Goal: Task Accomplishment & Management: Manage account settings

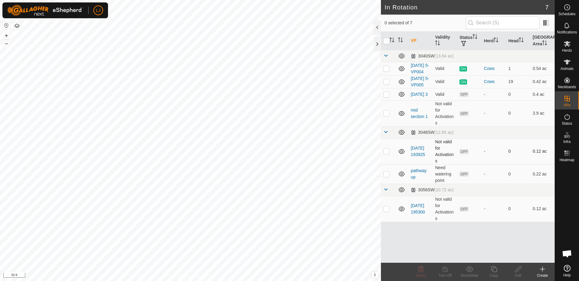
click at [386, 154] on p-checkbox at bounding box center [386, 151] width 6 height 5
checkbox input "false"
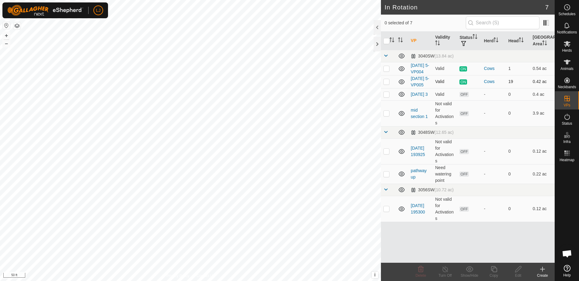
click at [386, 84] on p-checkbox at bounding box center [386, 81] width 6 height 5
checkbox input "true"
click at [541, 270] on icon at bounding box center [542, 269] width 7 height 7
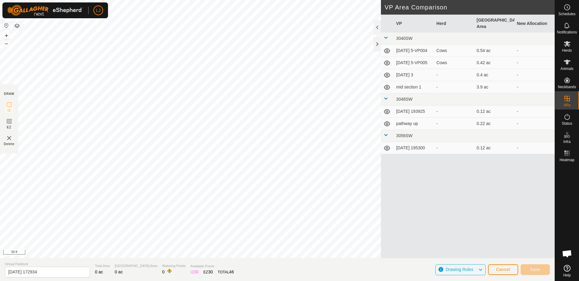
click at [509, 269] on span "Cancel" at bounding box center [503, 269] width 14 height 5
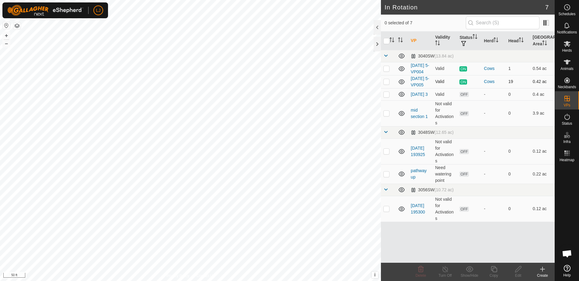
click at [388, 84] on p-checkbox at bounding box center [386, 81] width 6 height 5
checkbox input "true"
click at [492, 269] on icon at bounding box center [494, 269] width 8 height 7
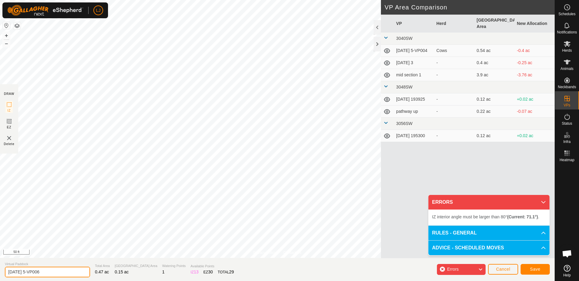
drag, startPoint x: 28, startPoint y: 271, endPoint x: 82, endPoint y: 273, distance: 54.5
click at [82, 273] on section "Virtual Paddock [DATE] 5-VP006 Total Area 0.47 ac Grazing Area 0.15 ac Watering…" at bounding box center [277, 269] width 554 height 23
click at [41, 270] on input "[DATE] 5-VP006" at bounding box center [47, 272] width 85 height 11
drag, startPoint x: 30, startPoint y: 273, endPoint x: 55, endPoint y: 273, distance: 24.9
click at [55, 273] on input "[DATE] 5-VP006" at bounding box center [47, 272] width 85 height 11
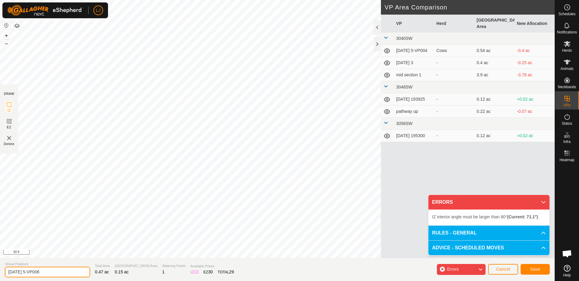
drag, startPoint x: 27, startPoint y: 272, endPoint x: 72, endPoint y: 271, distance: 45.0
click at [72, 271] on input "[DATE] 5-VP006" at bounding box center [47, 272] width 85 height 11
type input "[DATE]"
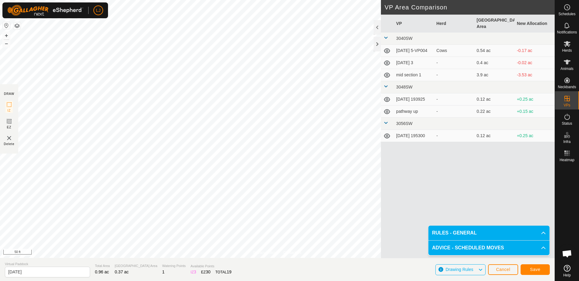
click at [533, 271] on span "Save" at bounding box center [535, 269] width 10 height 5
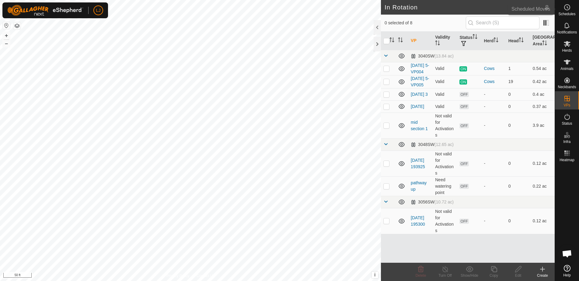
click at [574, 10] on div "Schedules" at bounding box center [567, 9] width 24 height 18
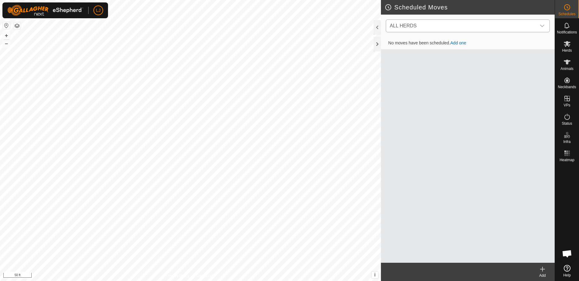
click at [463, 24] on span "ALL HERDS" at bounding box center [461, 26] width 149 height 12
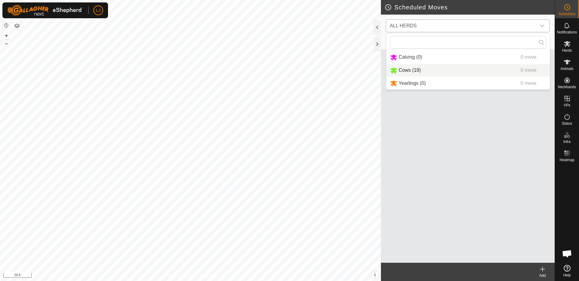
click at [460, 67] on li "Cows (19) 0 move" at bounding box center [467, 70] width 163 height 12
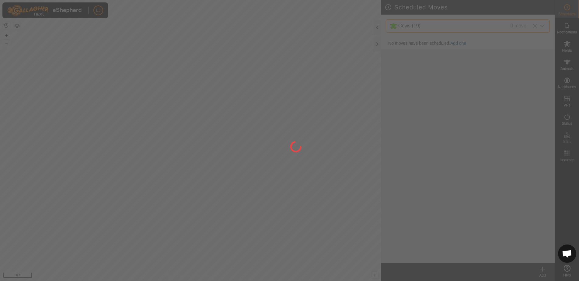
click at [542, 268] on div at bounding box center [289, 140] width 579 height 281
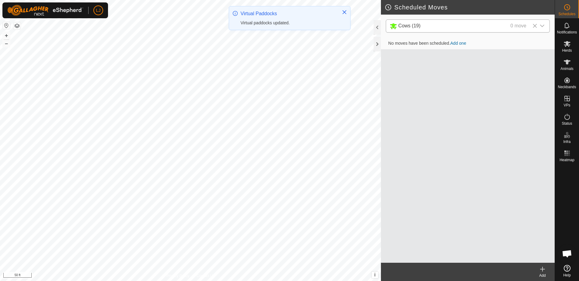
click at [542, 267] on icon at bounding box center [542, 269] width 0 height 4
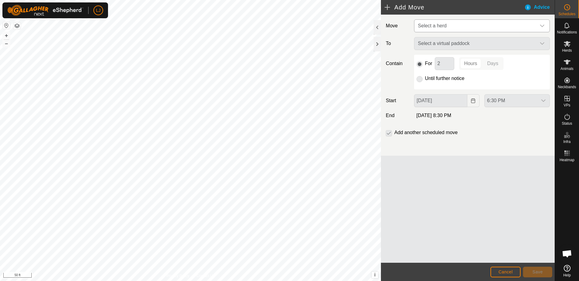
click at [470, 23] on span "Select a herd" at bounding box center [475, 26] width 120 height 12
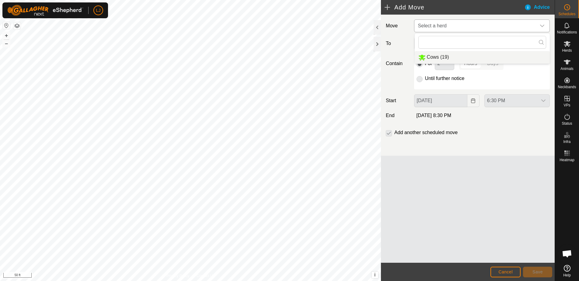
click at [472, 58] on li "Cows (19)" at bounding box center [482, 57] width 135 height 12
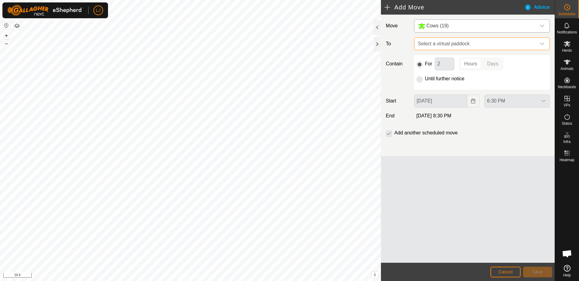
click at [468, 44] on span "Select a virtual paddock" at bounding box center [475, 44] width 120 height 12
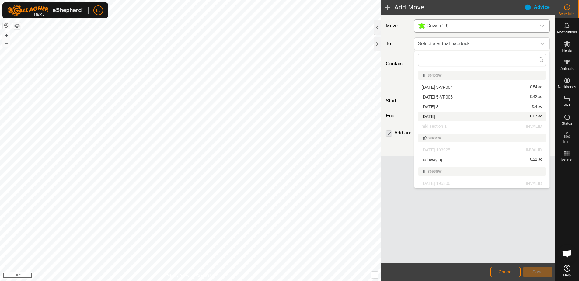
click at [451, 117] on li "[DATE] 0.37 ac" at bounding box center [482, 116] width 128 height 9
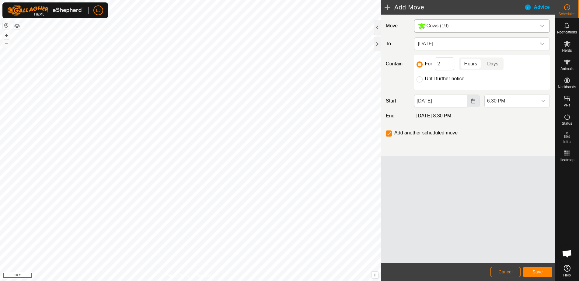
click at [470, 101] on button "Choose Date" at bounding box center [473, 101] width 12 height 13
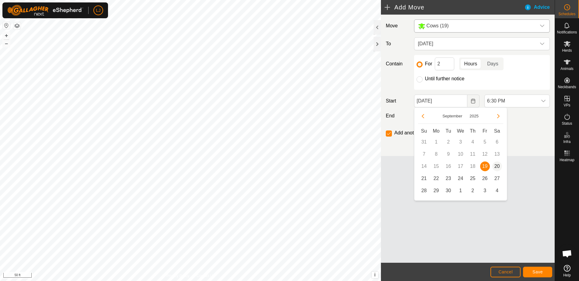
click at [493, 164] on span "20" at bounding box center [497, 166] width 10 height 10
type input "[DATE]"
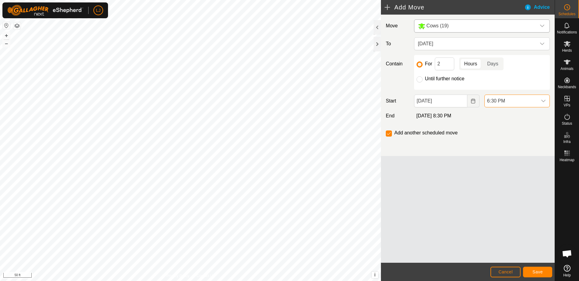
click at [521, 100] on span "6:30 PM" at bounding box center [510, 101] width 53 height 12
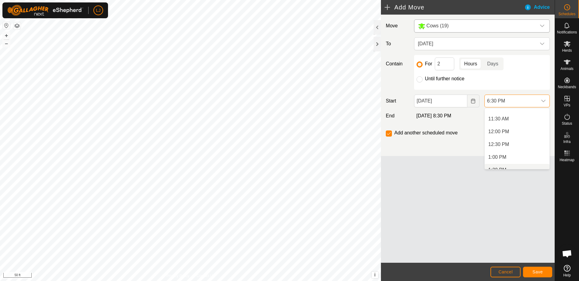
scroll to position [235, 0]
click at [522, 137] on li "10:00 AM" at bounding box center [516, 134] width 65 height 12
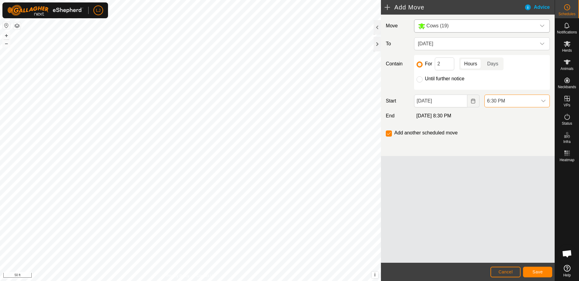
scroll to position [424, 0]
click at [538, 274] on span "Save" at bounding box center [537, 271] width 10 height 5
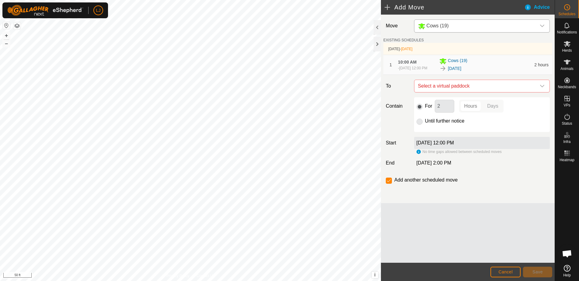
click at [502, 272] on span "Cancel" at bounding box center [505, 271] width 14 height 5
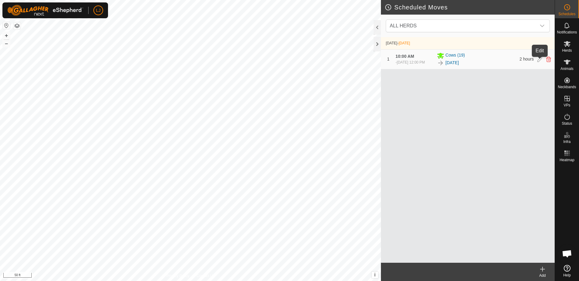
click at [540, 60] on icon at bounding box center [539, 59] width 5 height 5
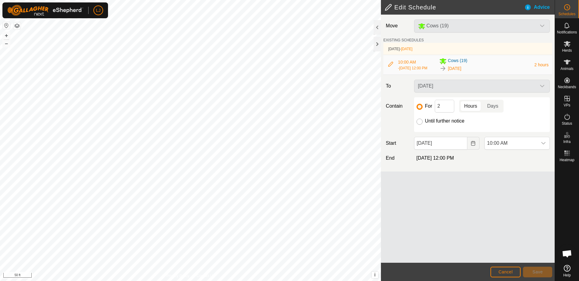
click at [422, 124] on input "Until further notice" at bounding box center [419, 122] width 6 height 6
radio input "true"
click at [539, 269] on button "Save" at bounding box center [537, 272] width 29 height 11
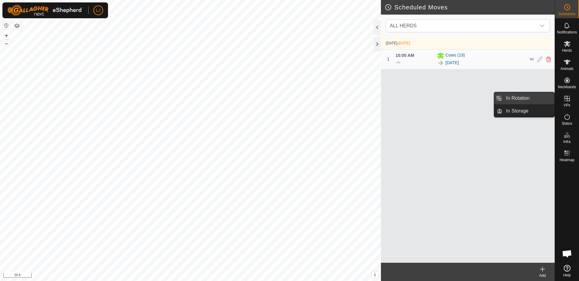
click at [525, 97] on link "In Rotation" at bounding box center [528, 98] width 52 height 12
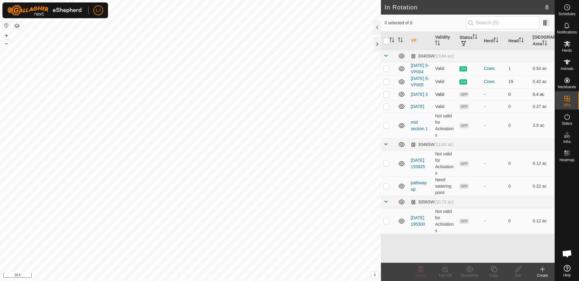
click at [387, 97] on p-checkbox at bounding box center [386, 94] width 6 height 5
checkbox input "true"
click at [386, 113] on td at bounding box center [388, 106] width 15 height 12
checkbox input "false"
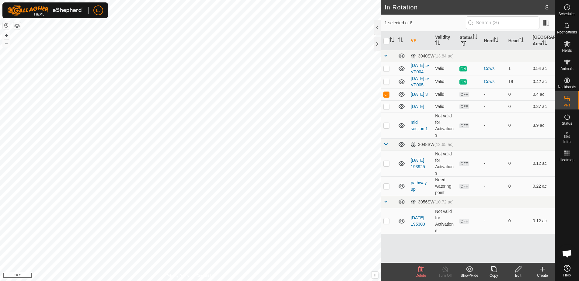
click at [420, 270] on icon at bounding box center [421, 269] width 6 height 6
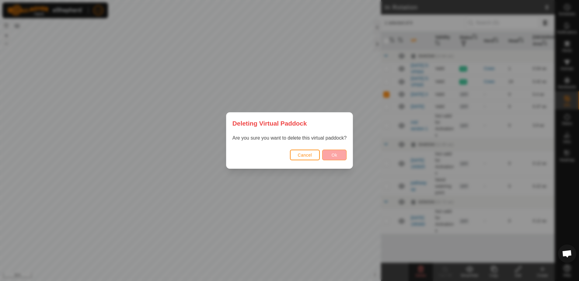
click at [340, 152] on button "Ok" at bounding box center [334, 155] width 24 height 11
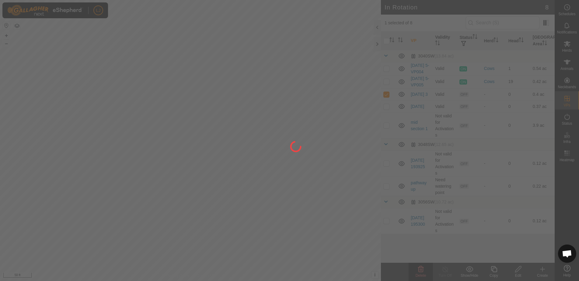
checkbox input "false"
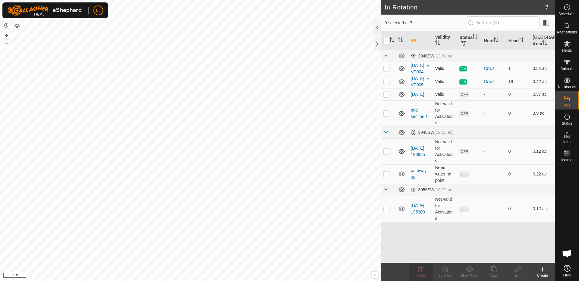
click at [384, 71] on p-checkbox at bounding box center [386, 68] width 6 height 5
checkbox input "true"
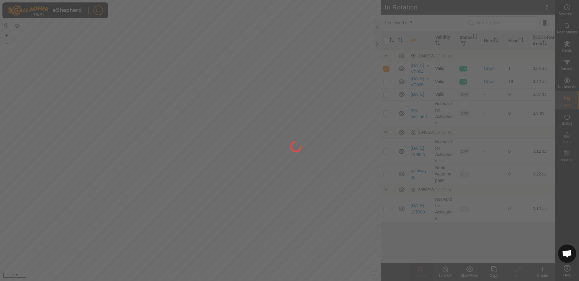
click at [384, 71] on div at bounding box center [289, 140] width 579 height 281
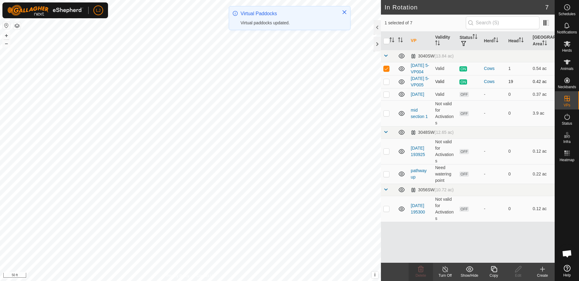
click at [386, 84] on p-checkbox at bounding box center [386, 81] width 6 height 5
checkbox input "true"
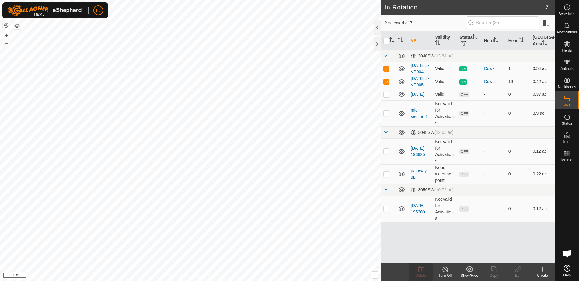
click at [387, 71] on p-checkbox at bounding box center [386, 68] width 6 height 5
checkbox input "false"
click at [389, 84] on p-checkbox at bounding box center [386, 81] width 6 height 5
checkbox input "false"
click at [385, 211] on p-checkbox at bounding box center [386, 208] width 6 height 5
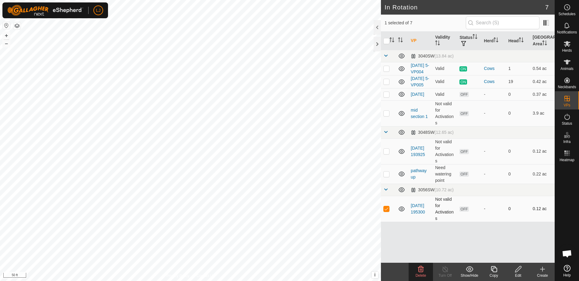
click at [386, 211] on p-checkbox at bounding box center [386, 208] width 6 height 5
click at [389, 211] on p-checkbox at bounding box center [386, 208] width 6 height 5
checkbox input "false"
click at [386, 184] on td at bounding box center [388, 173] width 15 height 19
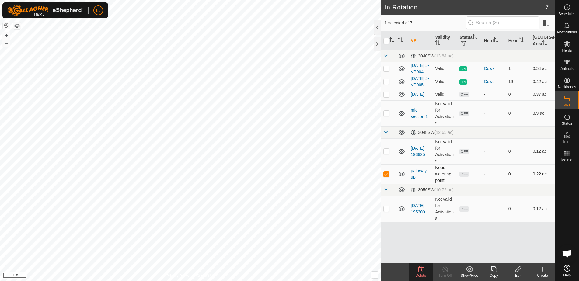
click at [387, 176] on p-checkbox at bounding box center [386, 174] width 6 height 5
click at [425, 270] on delete-svg-icon at bounding box center [420, 269] width 24 height 7
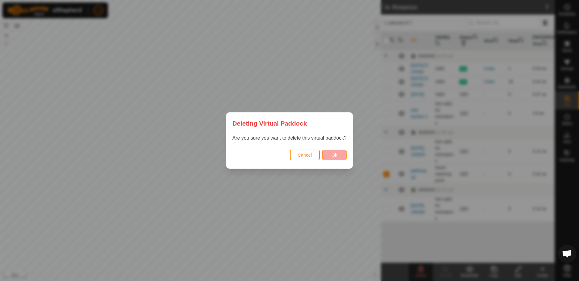
click at [341, 154] on button "Ok" at bounding box center [334, 155] width 24 height 11
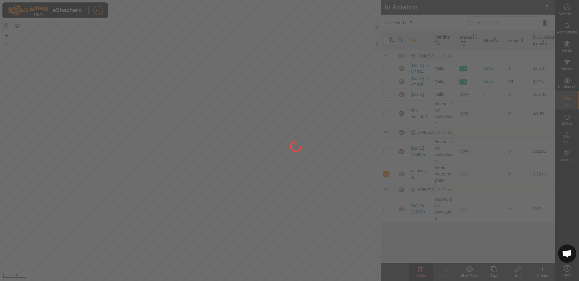
checkbox input "false"
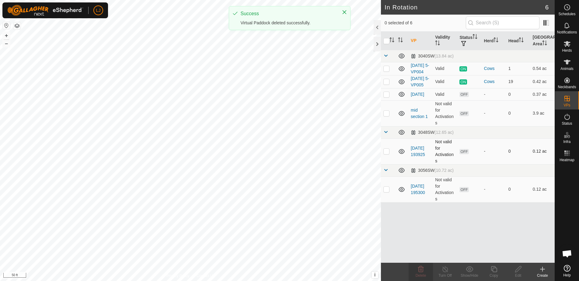
click at [385, 154] on p-checkbox at bounding box center [386, 151] width 6 height 5
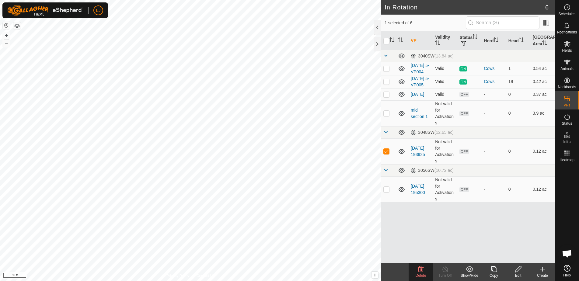
click at [419, 275] on span "Delete" at bounding box center [420, 275] width 11 height 4
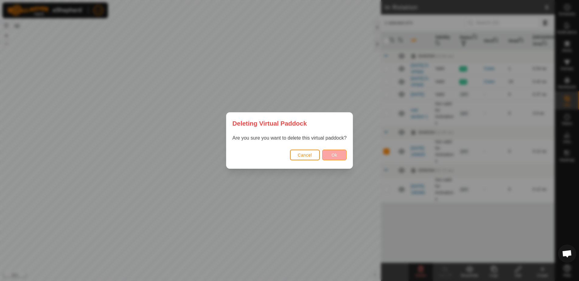
click at [344, 152] on button "Ok" at bounding box center [334, 155] width 24 height 11
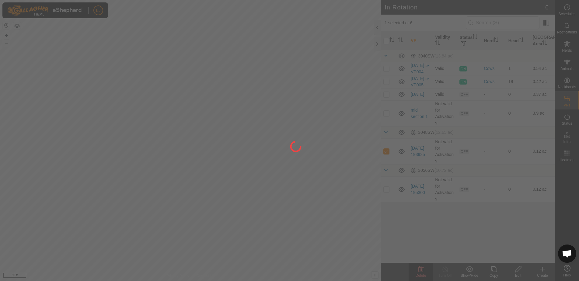
checkbox input "false"
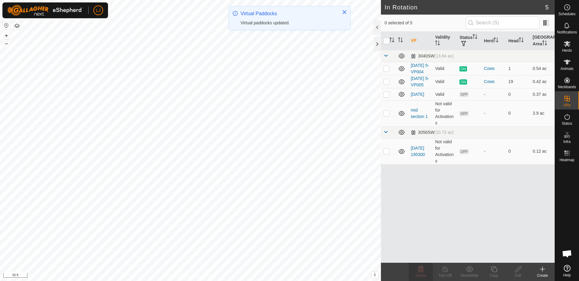
click at [544, 268] on icon at bounding box center [542, 269] width 7 height 7
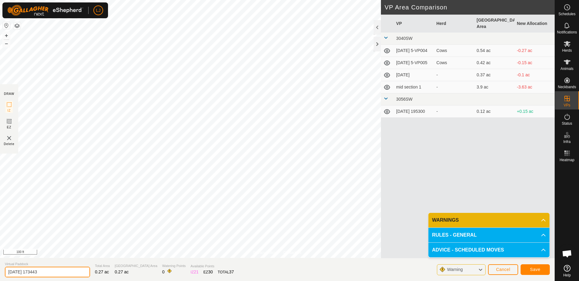
drag, startPoint x: 25, startPoint y: 272, endPoint x: 74, endPoint y: 273, distance: 48.7
click at [73, 273] on input "[DATE] 173443" at bounding box center [47, 272] width 85 height 11
type input "2025-09-21t"
click at [529, 271] on button "Save" at bounding box center [534, 269] width 29 height 11
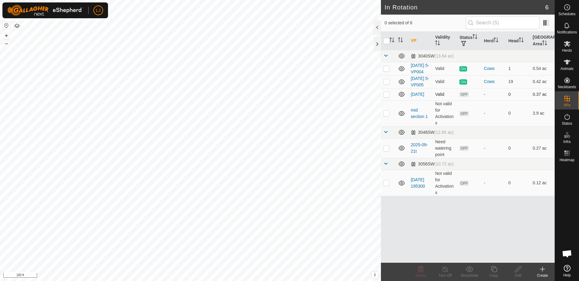
click at [387, 97] on p-checkbox at bounding box center [386, 94] width 6 height 5
checkbox input "true"
click at [492, 267] on icon at bounding box center [494, 269] width 6 height 6
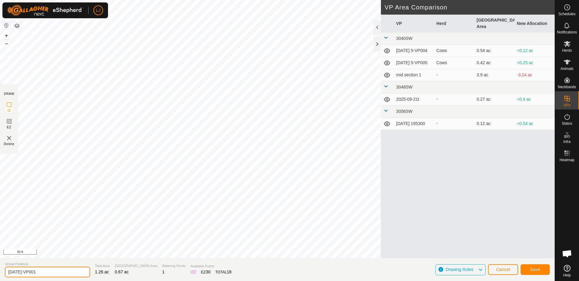
drag, startPoint x: 28, startPoint y: 272, endPoint x: 86, endPoint y: 273, distance: 57.5
click at [80, 273] on section "Virtual Paddock [DATE]-VP001 Total Area 1.26 ac Grazing Area 0.67 ac Watering P…" at bounding box center [277, 269] width 554 height 23
type input "[DATE] 1"
click at [533, 269] on span "Save" at bounding box center [535, 269] width 10 height 5
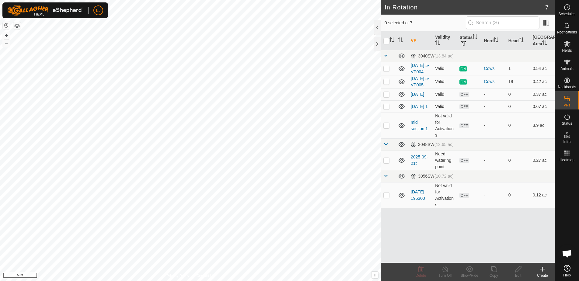
click at [386, 109] on p-checkbox at bounding box center [386, 106] width 6 height 5
checkbox input "true"
click at [494, 273] on div "Copy" at bounding box center [493, 275] width 24 height 5
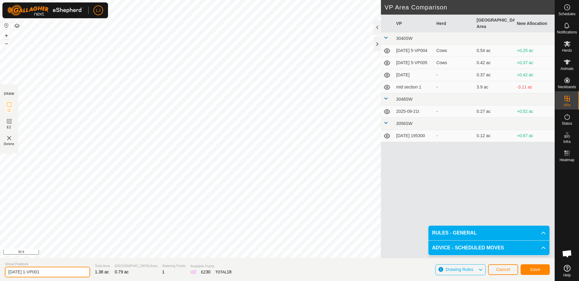
drag, startPoint x: 32, startPoint y: 273, endPoint x: 103, endPoint y: 274, distance: 71.2
click at [103, 274] on section "Virtual Paddock [DATE] 1-VP001 Total Area 1.38 ac Grazing Area 0.79 ac Watering…" at bounding box center [277, 269] width 554 height 23
type input "[DATE] 2"
click at [534, 269] on span "Save" at bounding box center [535, 269] width 10 height 5
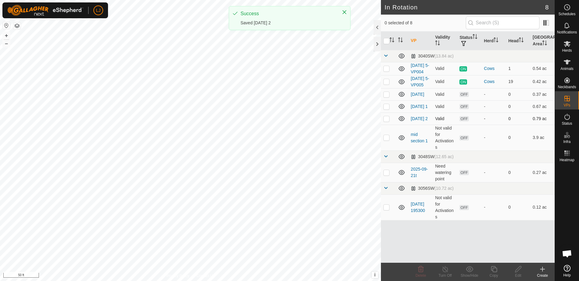
click at [386, 121] on p-checkbox at bounding box center [386, 118] width 6 height 5
checkbox input "true"
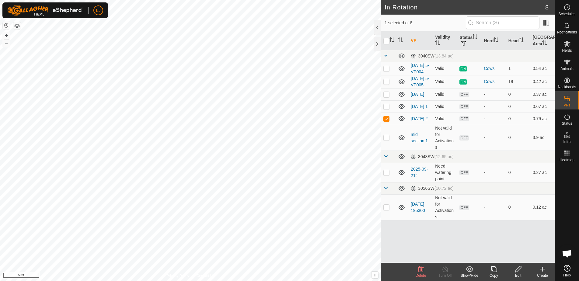
click at [491, 269] on icon at bounding box center [494, 269] width 8 height 7
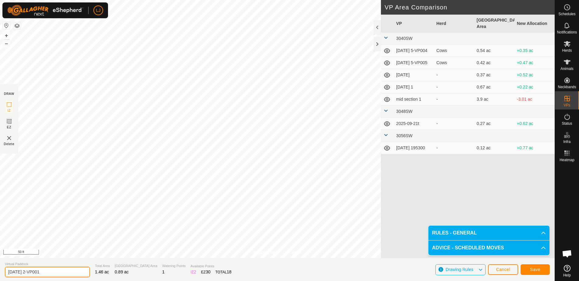
drag, startPoint x: 43, startPoint y: 272, endPoint x: 77, endPoint y: 273, distance: 34.7
click at [75, 273] on input "[DATE] 2-VP001" at bounding box center [47, 272] width 85 height 11
type input "[DATE] 3"
click at [532, 270] on span "Save" at bounding box center [535, 269] width 10 height 5
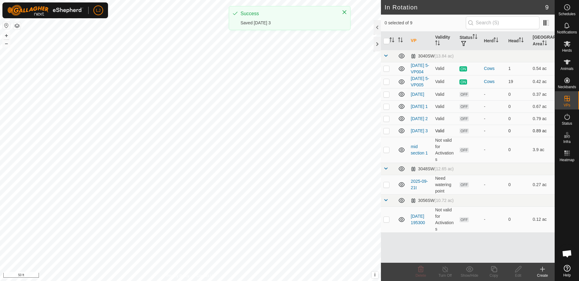
drag, startPoint x: 384, startPoint y: 147, endPoint x: 387, endPoint y: 148, distance: 3.3
click at [384, 133] on p-checkbox at bounding box center [386, 130] width 6 height 5
checkbox input "true"
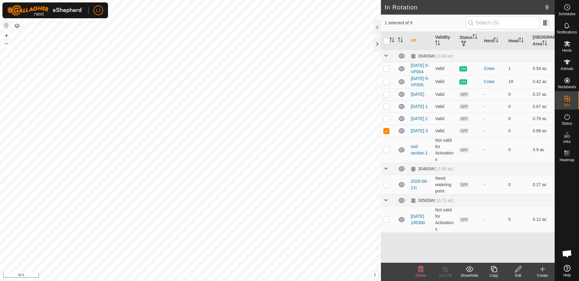
click at [518, 272] on icon at bounding box center [518, 269] width 8 height 7
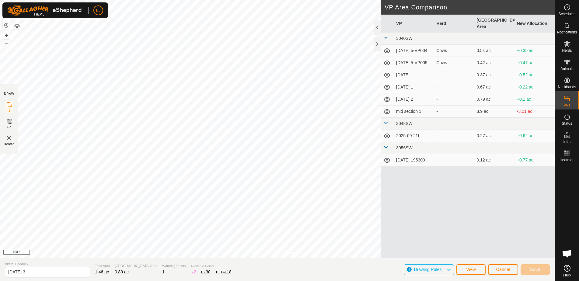
click at [501, 270] on span "Cancel" at bounding box center [503, 269] width 14 height 5
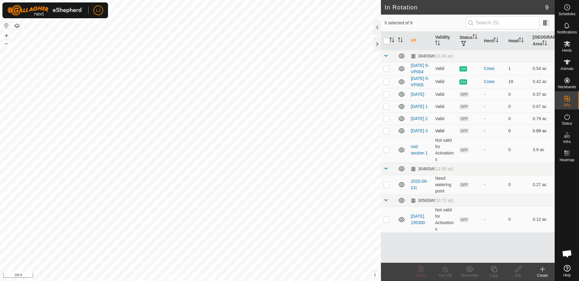
click at [385, 133] on p-checkbox at bounding box center [386, 130] width 6 height 5
checkbox input "true"
click at [496, 273] on div "Copy" at bounding box center [493, 275] width 24 height 5
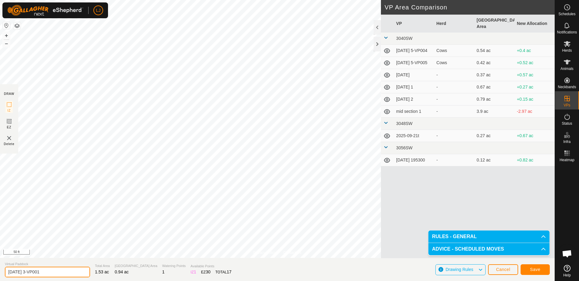
drag, startPoint x: 34, startPoint y: 273, endPoint x: 82, endPoint y: 275, distance: 48.4
click at [82, 275] on section "Virtual Paddock [DATE] 3-VP001 Total Area 1.53 ac Grazing Area 0.94 ac Watering…" at bounding box center [277, 269] width 554 height 23
type input "[DATE] 4"
click at [536, 269] on span "Save" at bounding box center [535, 269] width 10 height 5
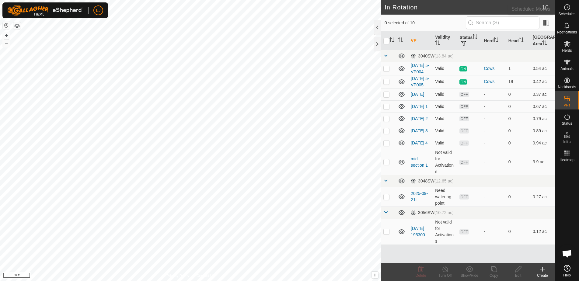
click at [567, 13] on span "Schedules" at bounding box center [566, 14] width 17 height 4
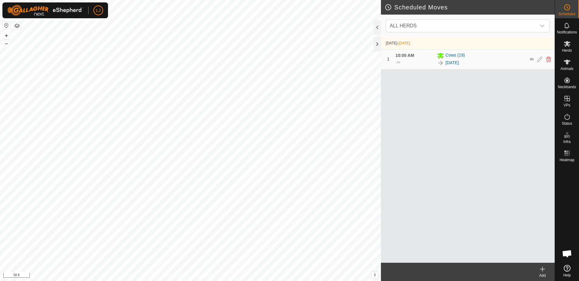
click at [541, 277] on div "Add" at bounding box center [542, 275] width 24 height 5
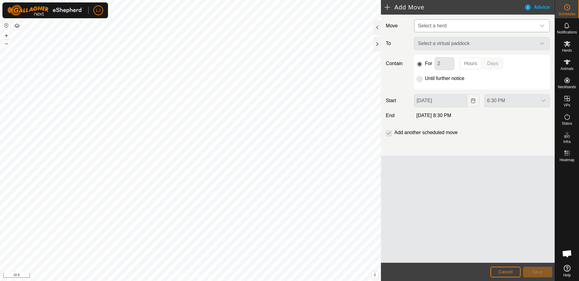
click at [448, 28] on span "Select a herd" at bounding box center [475, 26] width 120 height 12
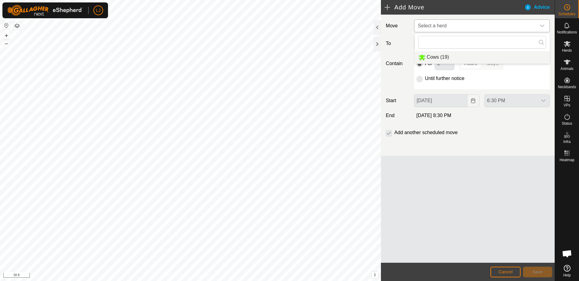
click at [459, 56] on li "Cows (19)" at bounding box center [482, 57] width 135 height 12
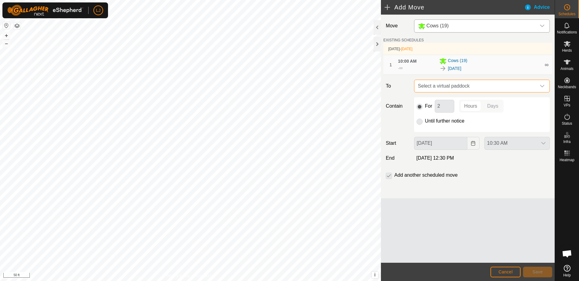
click at [478, 88] on span "Select a virtual paddock" at bounding box center [475, 86] width 120 height 12
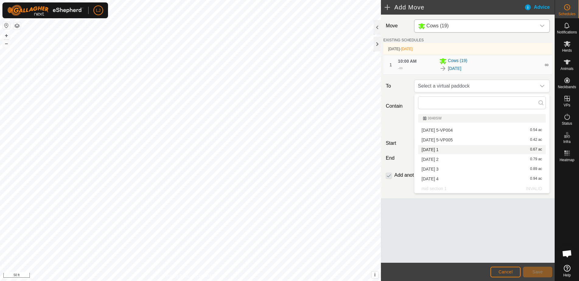
click at [470, 149] on li "[DATE] 1 0.67 ac" at bounding box center [482, 149] width 128 height 9
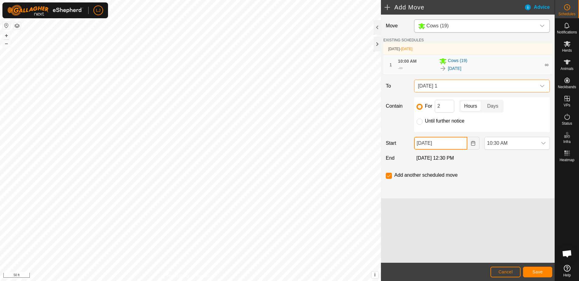
click at [454, 146] on input "[DATE]" at bounding box center [440, 143] width 53 height 13
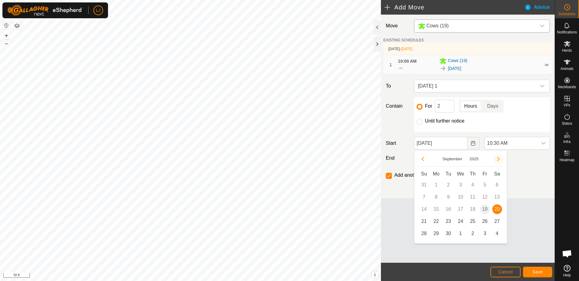
click at [497, 161] on button "Next Month" at bounding box center [498, 159] width 10 height 10
click at [424, 158] on icon "Previous Month" at bounding box center [422, 159] width 5 height 5
click at [421, 222] on span "21" at bounding box center [424, 222] width 10 height 10
type input "[DATE]"
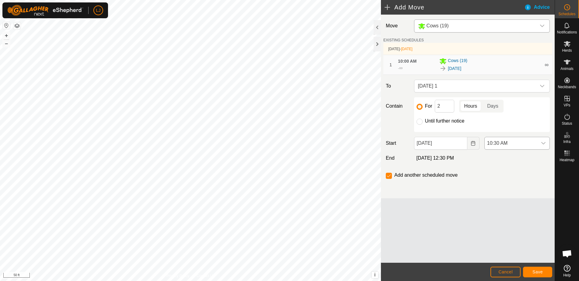
click at [523, 146] on span "10:30 AM" at bounding box center [510, 143] width 53 height 12
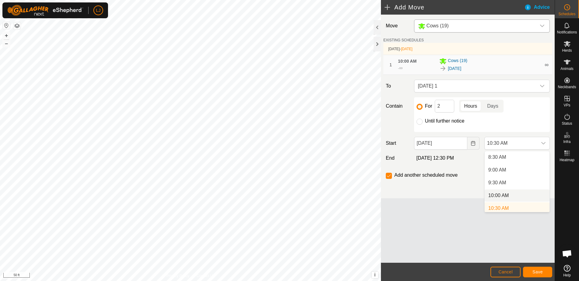
click at [529, 194] on li "10:00 AM" at bounding box center [516, 195] width 65 height 12
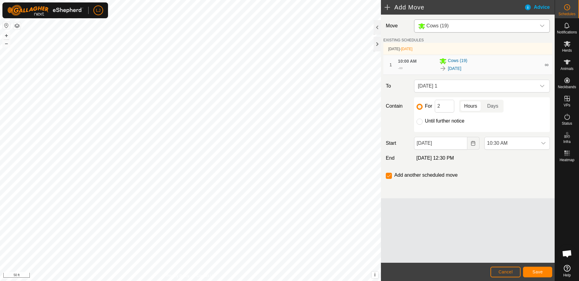
scroll to position [220, 0]
click at [515, 146] on span "10:00 AM" at bounding box center [510, 143] width 53 height 12
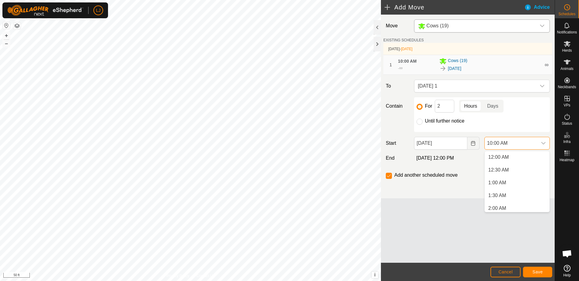
scroll to position [207, 0]
click at [515, 146] on span "10:00 AM" at bounding box center [510, 143] width 53 height 12
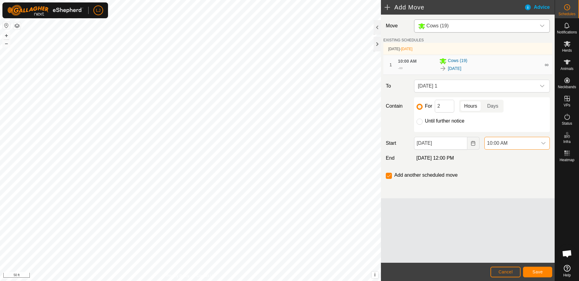
click at [541, 269] on span "Save" at bounding box center [537, 271] width 10 height 5
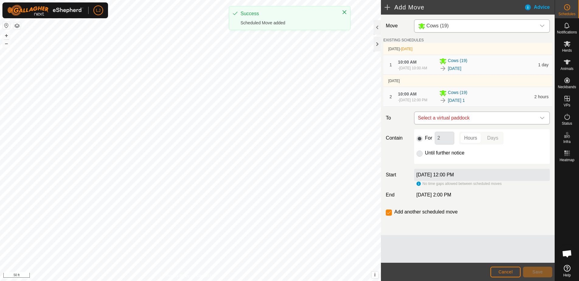
click at [485, 124] on span "Select a virtual paddock" at bounding box center [475, 118] width 120 height 12
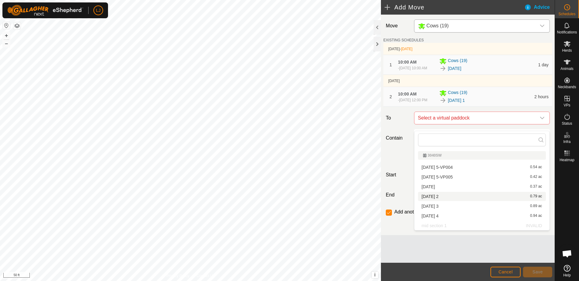
click at [485, 193] on li "[DATE] 2 0.79 ac" at bounding box center [482, 196] width 128 height 9
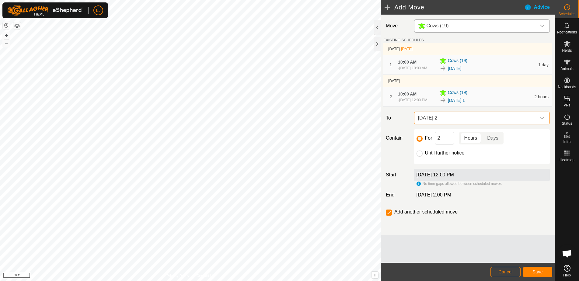
click at [537, 273] on span "Save" at bounding box center [537, 271] width 10 height 5
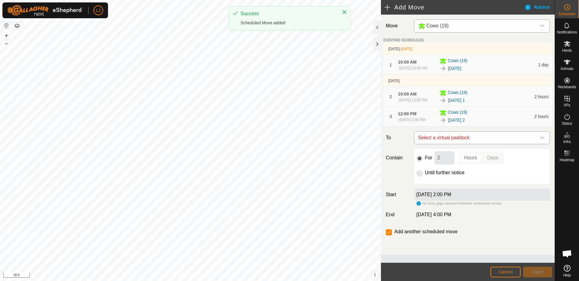
click at [476, 144] on span "Select a virtual paddock" at bounding box center [475, 138] width 120 height 12
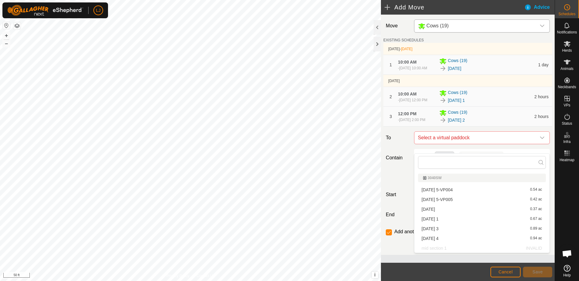
click at [482, 229] on li "[DATE] 3 0.89 ac" at bounding box center [482, 228] width 128 height 9
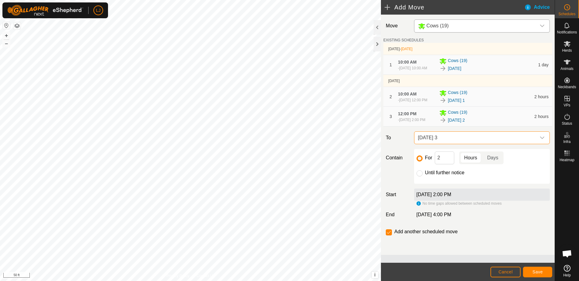
click at [529, 269] on button "Save" at bounding box center [537, 272] width 29 height 11
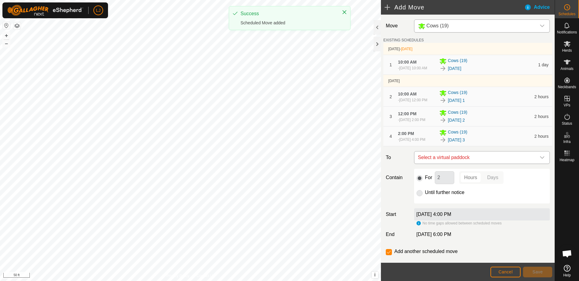
click at [511, 164] on span "Select a virtual paddock" at bounding box center [475, 157] width 120 height 12
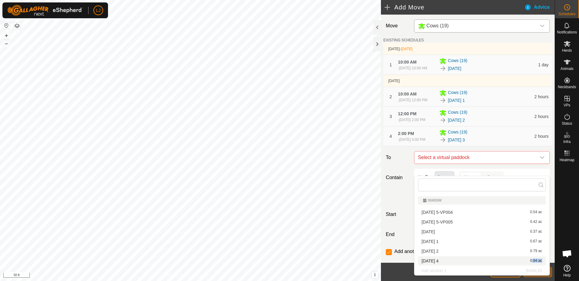
click at [504, 260] on li "[DATE] 4 0.94 ac" at bounding box center [482, 260] width 128 height 9
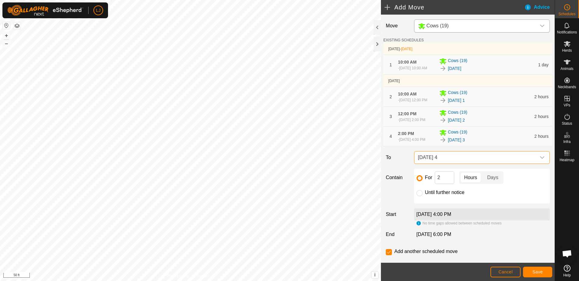
click at [427, 195] on label "Until further notice" at bounding box center [445, 192] width 40 height 5
click at [422, 196] on input "Until further notice" at bounding box center [419, 193] width 6 height 6
radio input "true"
checkbox input "false"
click at [534, 272] on span "Save" at bounding box center [537, 271] width 10 height 5
